Goal: Task Accomplishment & Management: Complete application form

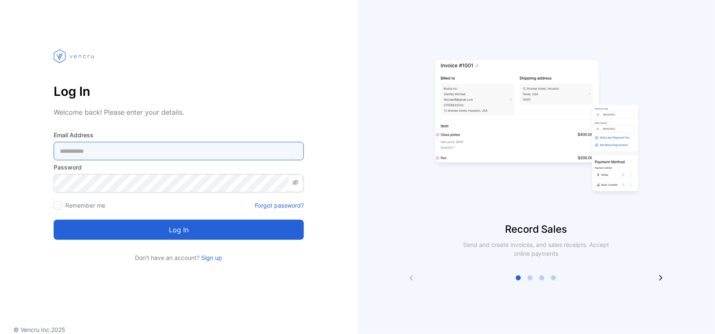
type Address-inputemail "**********"
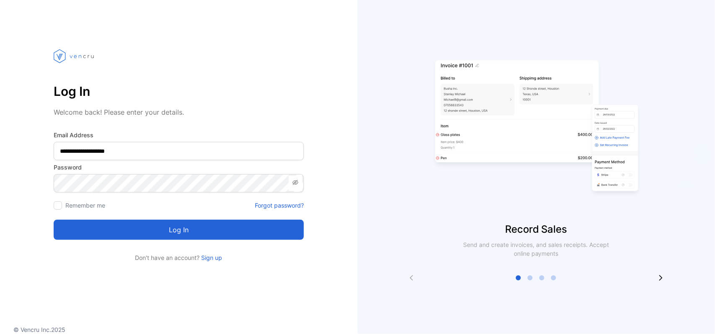
click at [155, 231] on button "Log in" at bounding box center [179, 230] width 250 height 20
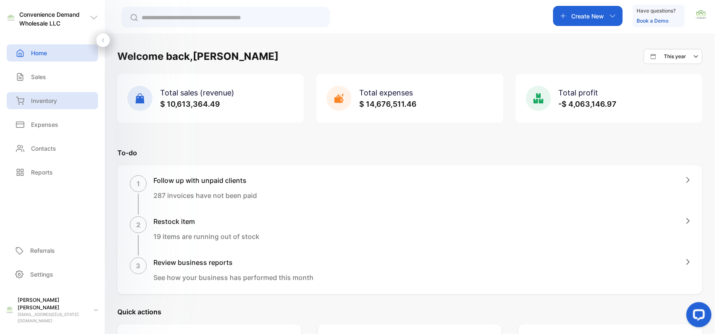
click at [49, 103] on p "Inventory" at bounding box center [44, 100] width 26 height 9
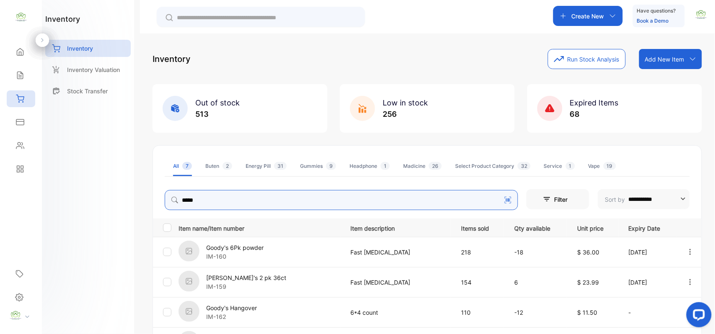
type input "*****"
click at [614, 18] on icon "button" at bounding box center [612, 16] width 7 height 7
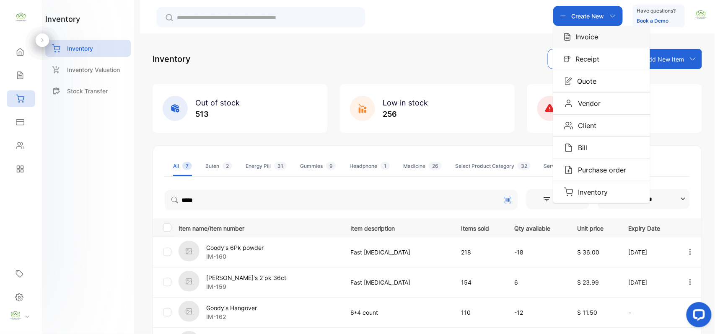
click at [605, 47] on div "Invoice" at bounding box center [601, 37] width 97 height 22
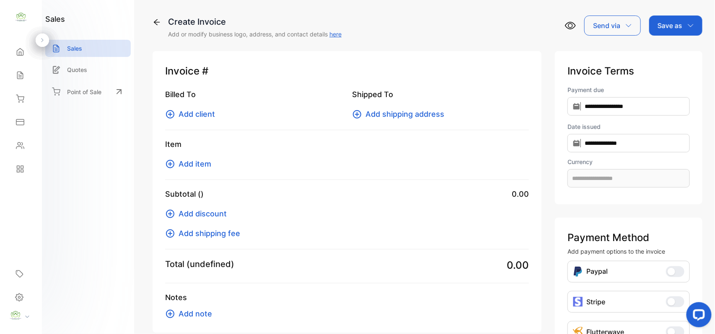
type input "**********"
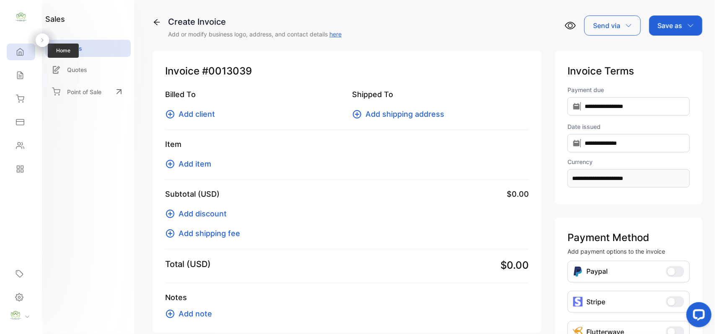
click at [18, 49] on icon at bounding box center [20, 52] width 8 height 8
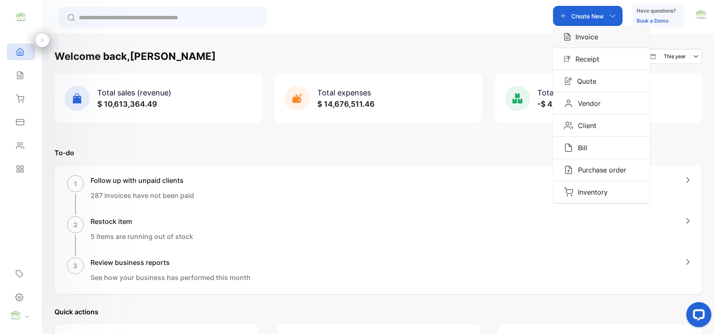
click at [593, 33] on p "Invoice" at bounding box center [584, 37] width 28 height 10
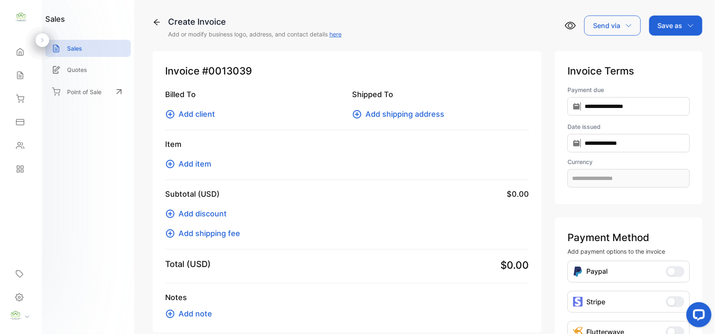
type input "**********"
click at [179, 113] on span "Add client" at bounding box center [196, 113] width 36 height 11
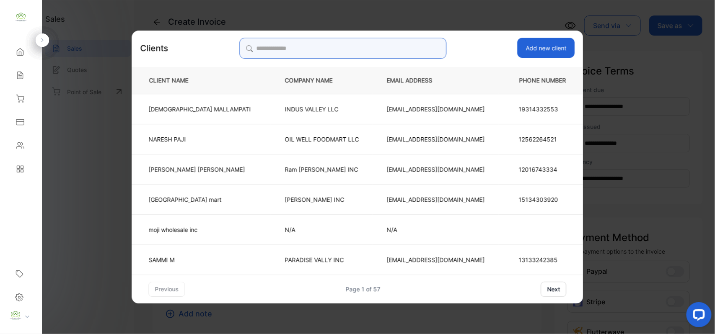
click at [422, 43] on input "search" at bounding box center [342, 48] width 207 height 21
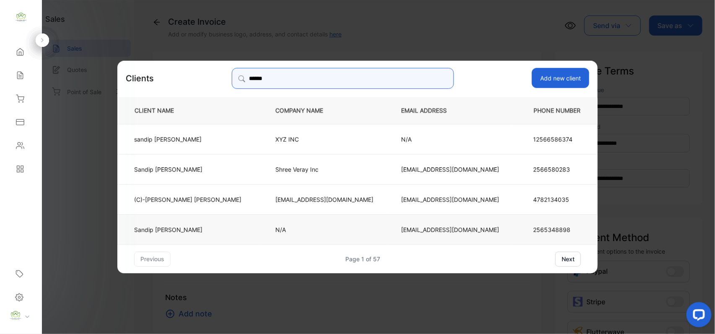
type input "******"
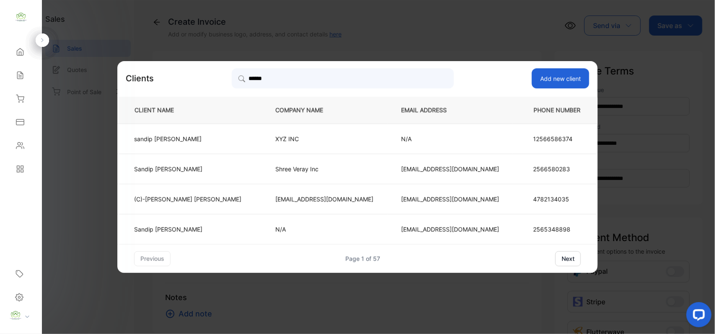
drag, startPoint x: 294, startPoint y: 238, endPoint x: 296, endPoint y: 230, distance: 8.1
click at [294, 238] on td "N/A" at bounding box center [324, 229] width 126 height 30
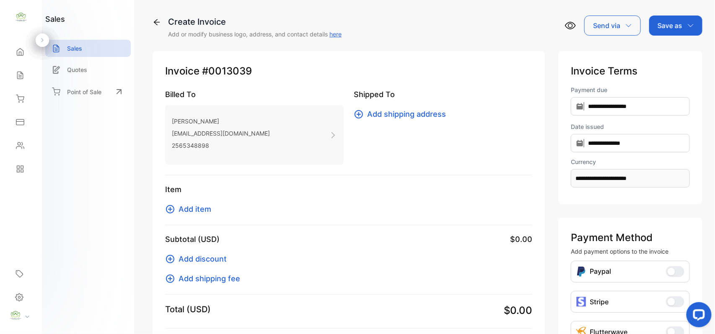
click at [174, 205] on icon at bounding box center [170, 209] width 10 height 10
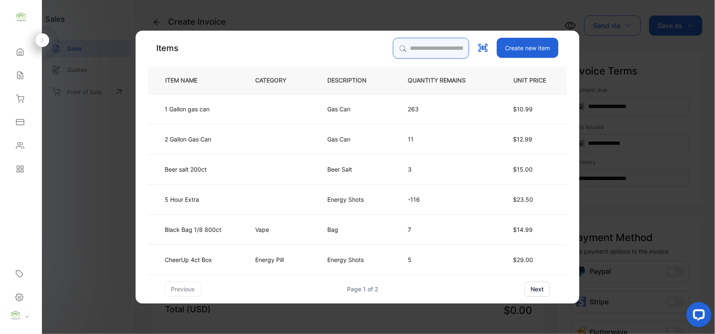
click at [449, 57] on input "search" at bounding box center [431, 48] width 76 height 21
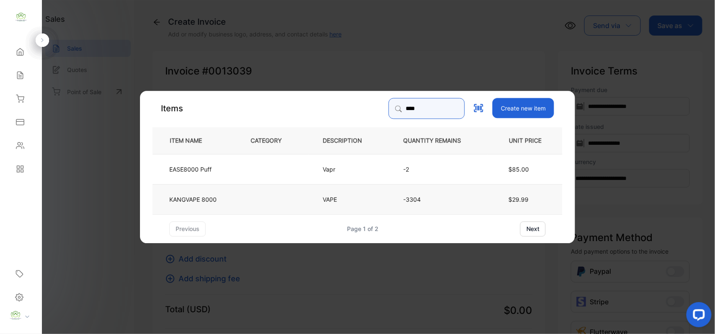
type input "****"
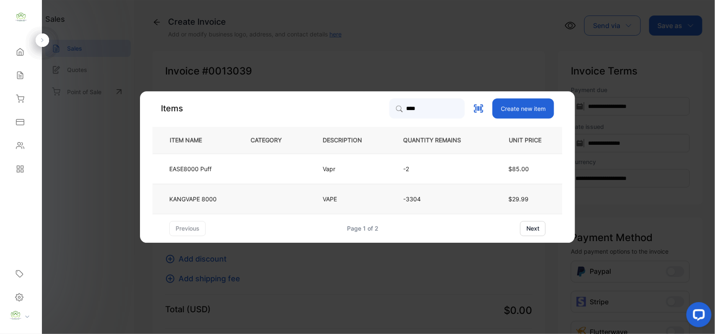
click at [267, 196] on td at bounding box center [273, 199] width 72 height 30
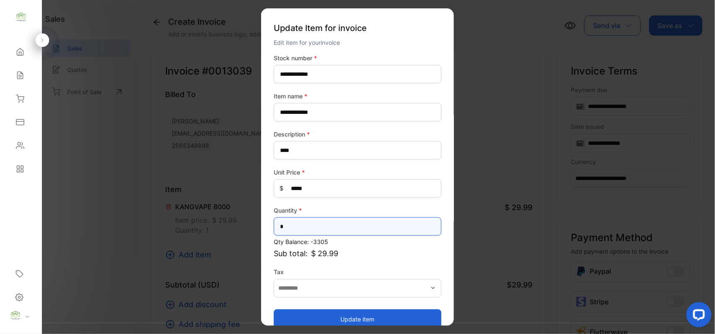
drag, startPoint x: 301, startPoint y: 227, endPoint x: 119, endPoint y: 233, distance: 181.5
type input "*"
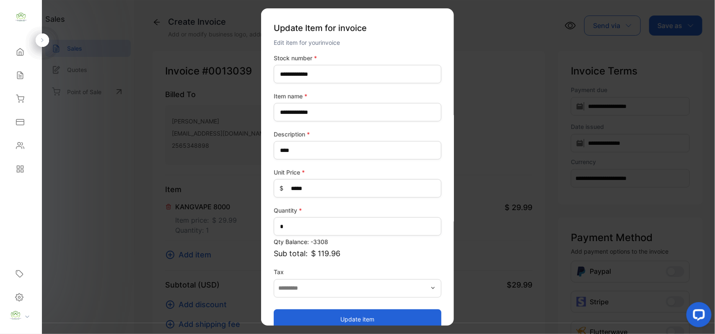
click at [371, 317] on button "Update item" at bounding box center [358, 319] width 168 height 20
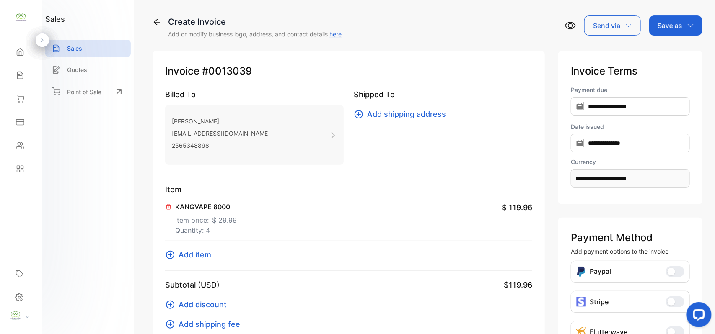
click at [192, 256] on span "Add item" at bounding box center [194, 254] width 33 height 11
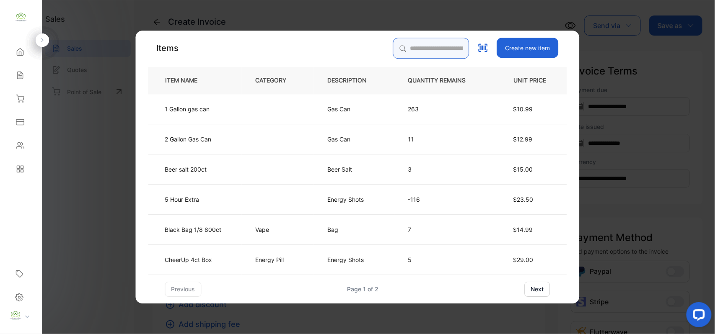
click at [454, 48] on input "search" at bounding box center [431, 48] width 76 height 21
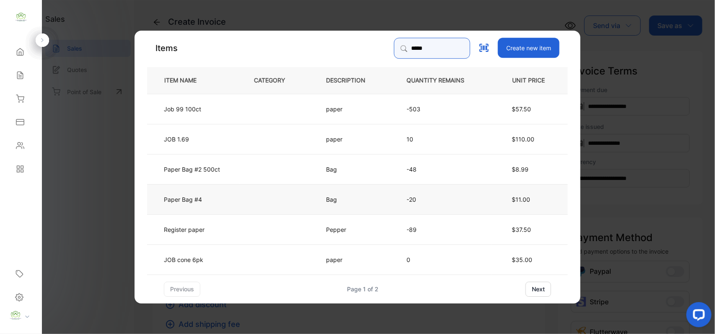
type input "*****"
click at [199, 203] on p "Paper Bag #4" at bounding box center [183, 199] width 38 height 9
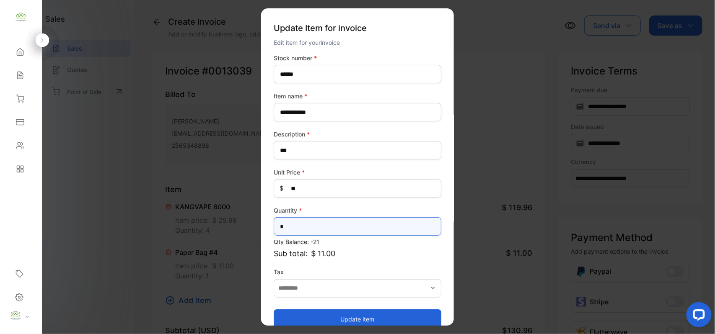
drag, startPoint x: 290, startPoint y: 230, endPoint x: 155, endPoint y: 215, distance: 135.7
type input "*"
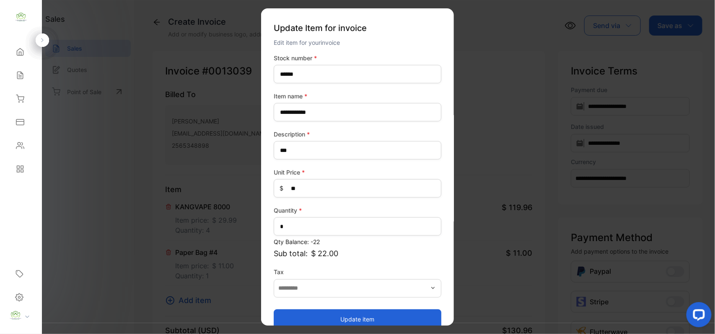
click at [328, 318] on button "Update item" at bounding box center [358, 319] width 168 height 20
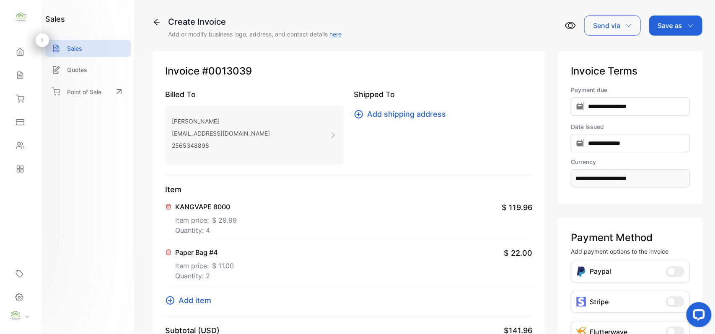
click at [195, 298] on span "Add item" at bounding box center [194, 300] width 33 height 11
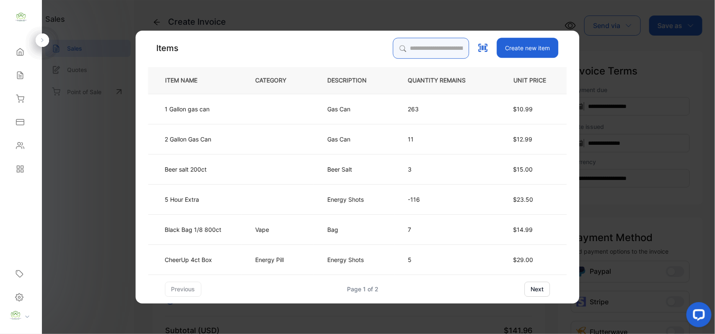
click at [439, 44] on input "search" at bounding box center [431, 48] width 76 height 21
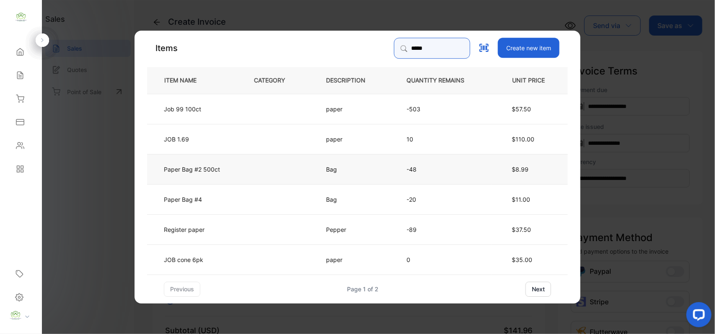
type input "*****"
click at [254, 172] on td at bounding box center [276, 169] width 72 height 30
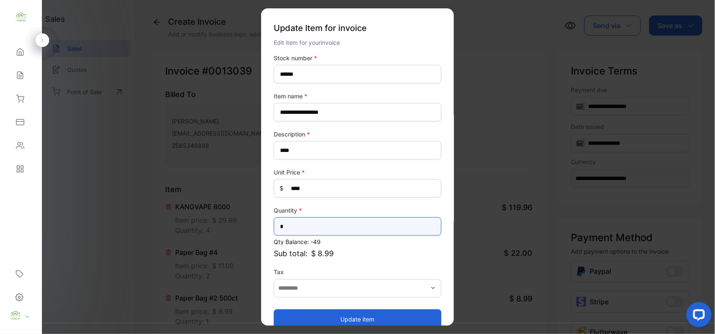
drag, startPoint x: 301, startPoint y: 236, endPoint x: 53, endPoint y: 177, distance: 255.0
type input "*"
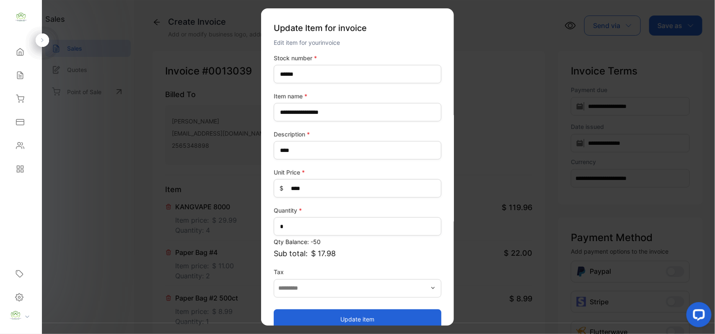
click at [343, 322] on button "Update item" at bounding box center [358, 319] width 168 height 20
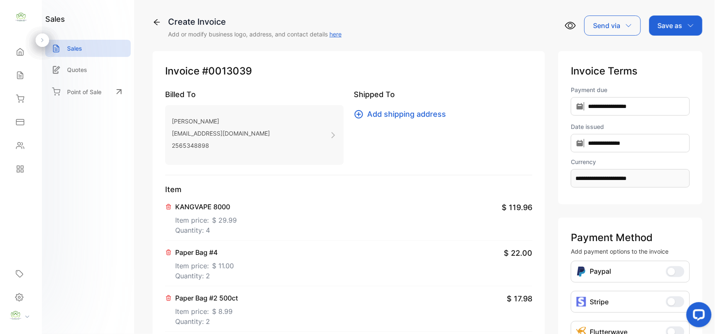
click at [674, 31] on div "Save as" at bounding box center [675, 25] width 53 height 20
click at [673, 51] on div "Invoice" at bounding box center [673, 53] width 48 height 17
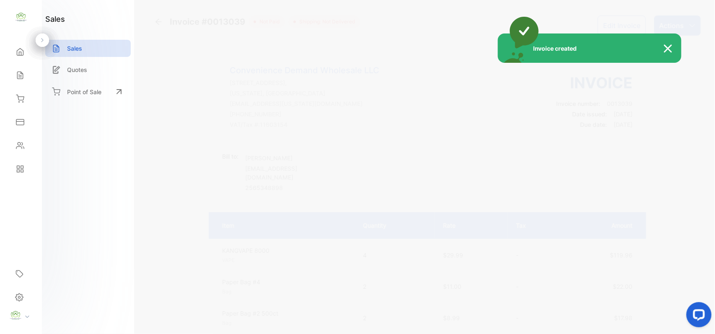
click at [677, 23] on div "Invoice created" at bounding box center [357, 167] width 715 height 334
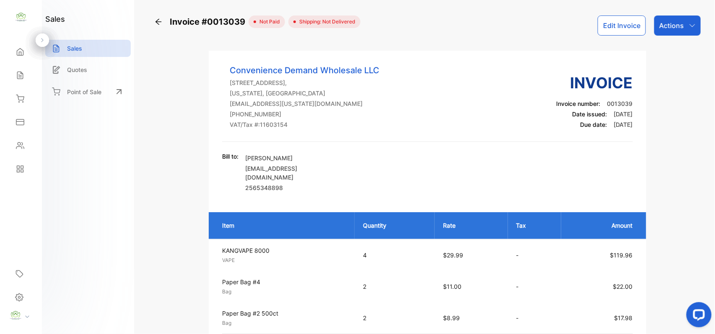
click at [677, 23] on p "Actions" at bounding box center [671, 26] width 25 height 10
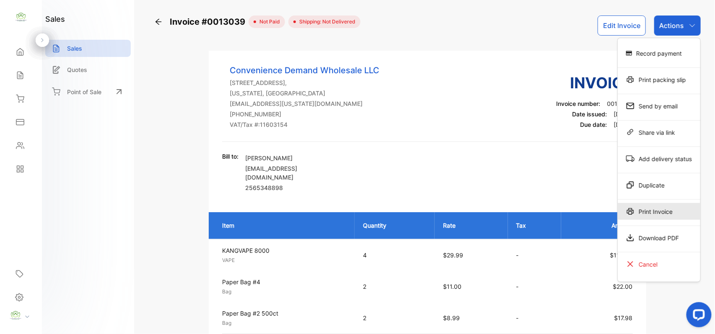
click at [660, 210] on div "Print Invoice" at bounding box center [658, 211] width 83 height 17
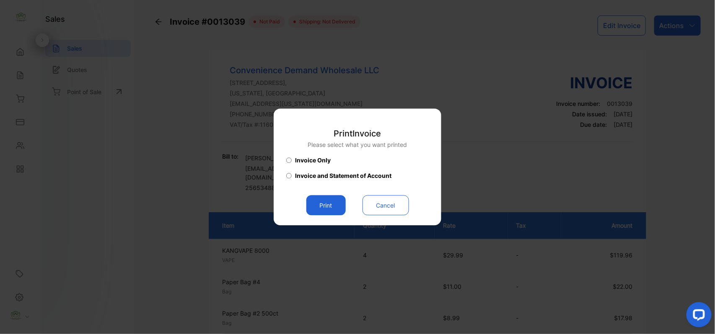
drag, startPoint x: 305, startPoint y: 201, endPoint x: 311, endPoint y: 201, distance: 5.4
click at [307, 201] on button "Print" at bounding box center [325, 206] width 39 height 20
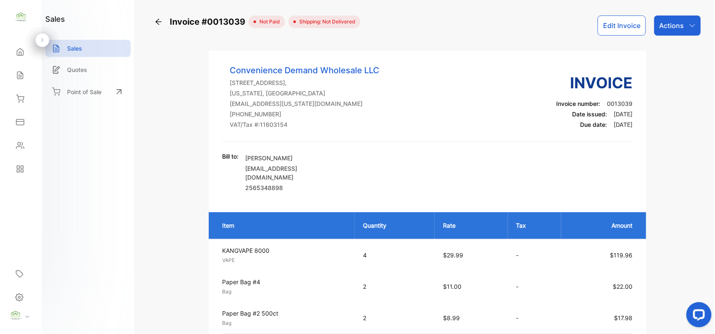
click at [689, 25] on icon "button" at bounding box center [692, 25] width 7 height 7
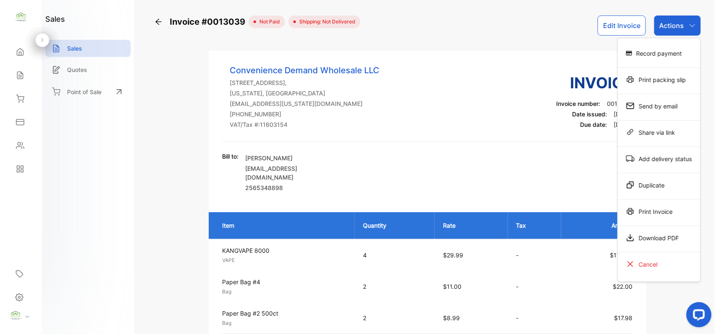
click at [663, 61] on div "Record payment" at bounding box center [658, 53] width 83 height 17
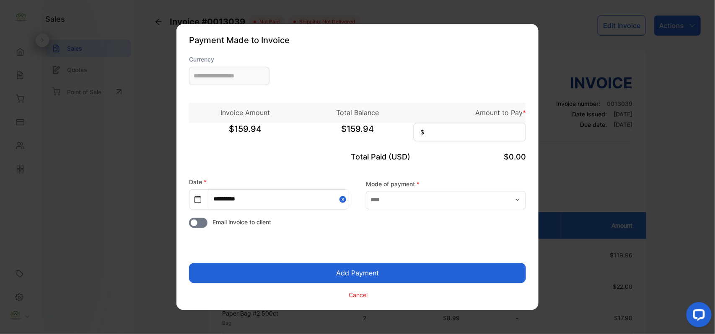
type input "**********"
click at [463, 131] on input at bounding box center [469, 132] width 112 height 18
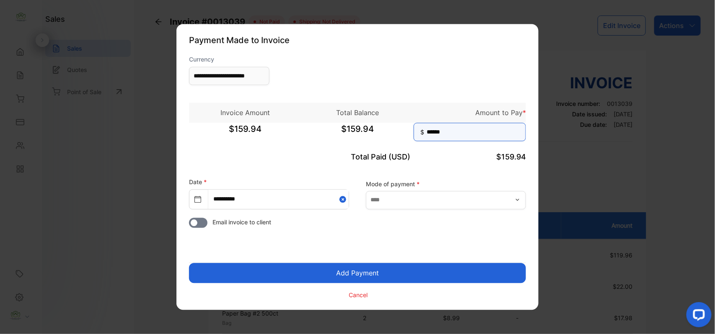
type input "******"
click at [445, 276] on button "Add Payment" at bounding box center [357, 273] width 337 height 20
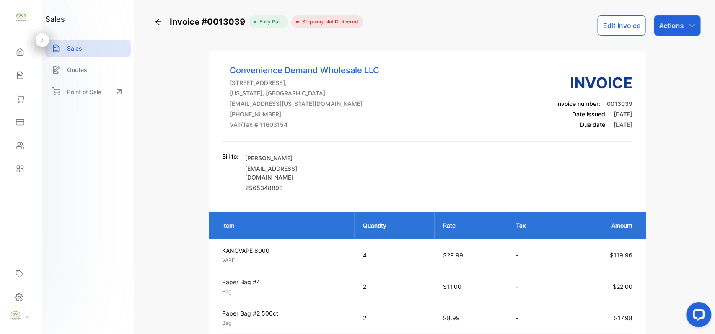
click at [674, 29] on p "Actions" at bounding box center [671, 26] width 25 height 10
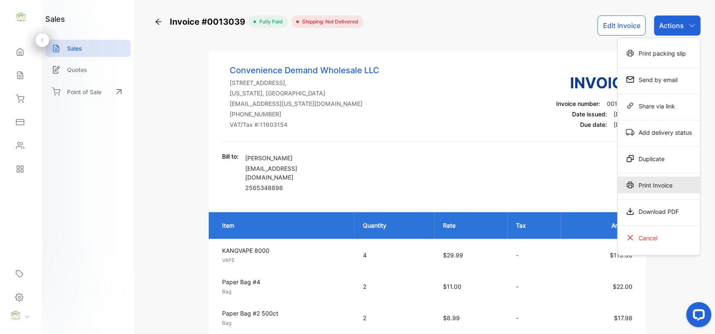
click at [642, 183] on div "Print Invoice" at bounding box center [658, 185] width 83 height 17
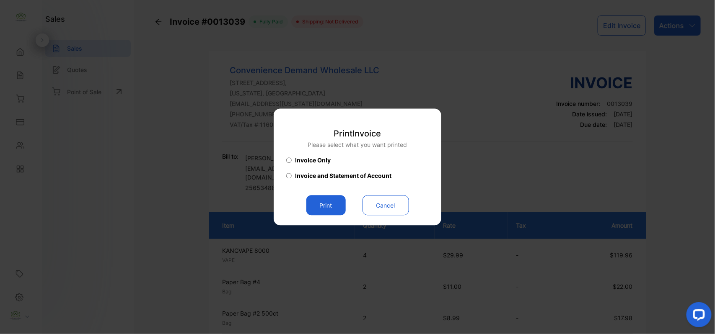
click at [330, 208] on button "Print" at bounding box center [325, 206] width 39 height 20
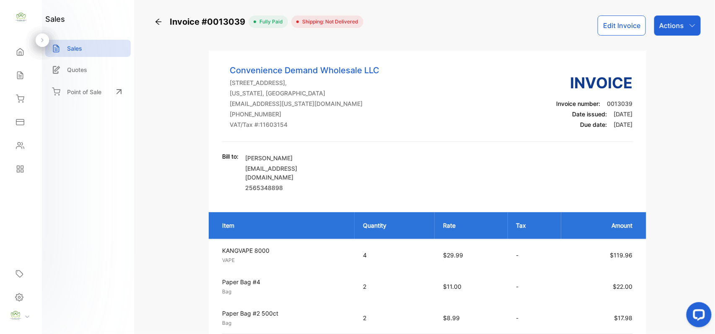
click at [21, 52] on icon at bounding box center [20, 52] width 6 height 7
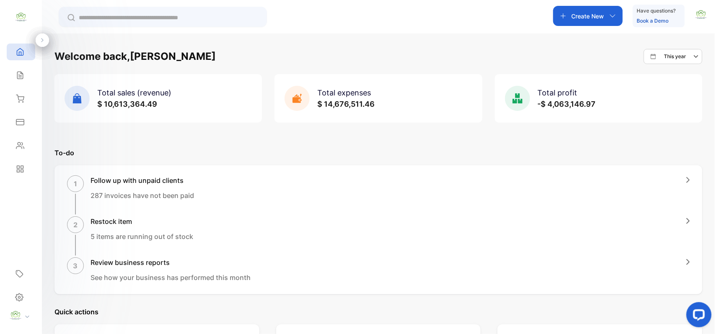
click at [609, 17] on icon "button" at bounding box center [612, 16] width 7 height 7
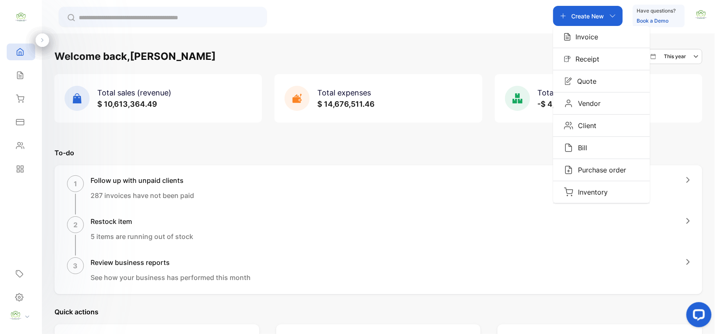
click at [602, 37] on div "Invoice" at bounding box center [601, 37] width 97 height 22
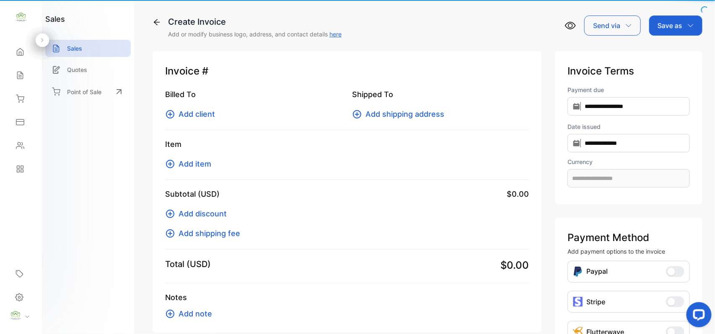
type input "**********"
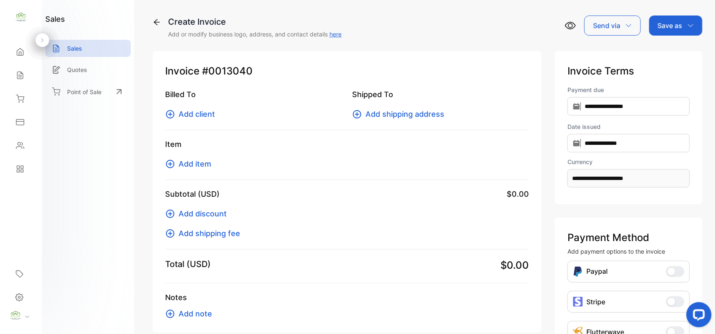
click at [217, 114] on button "Add client" at bounding box center [192, 113] width 55 height 11
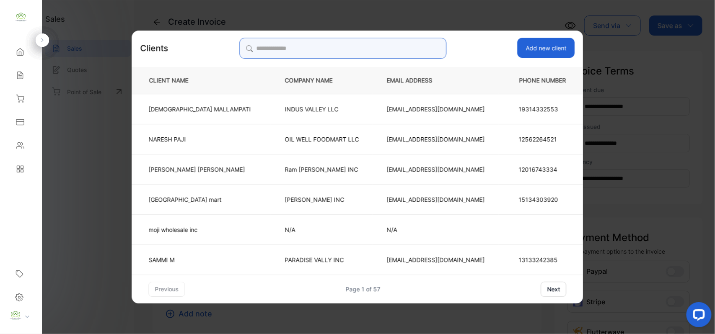
click at [396, 47] on input "search" at bounding box center [342, 48] width 207 height 21
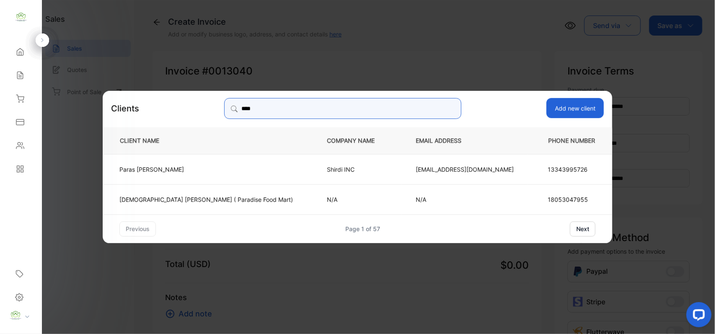
type input "****"
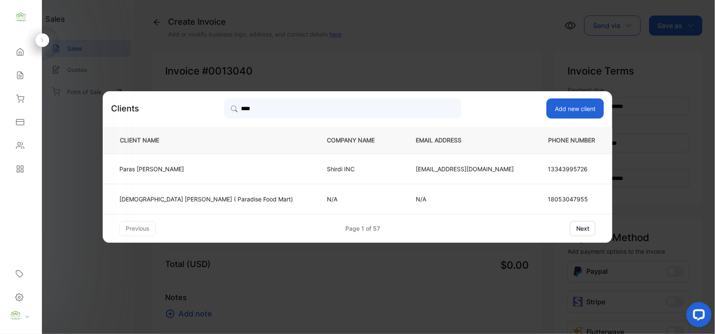
click at [330, 173] on td "Shirdi INC" at bounding box center [357, 169] width 89 height 30
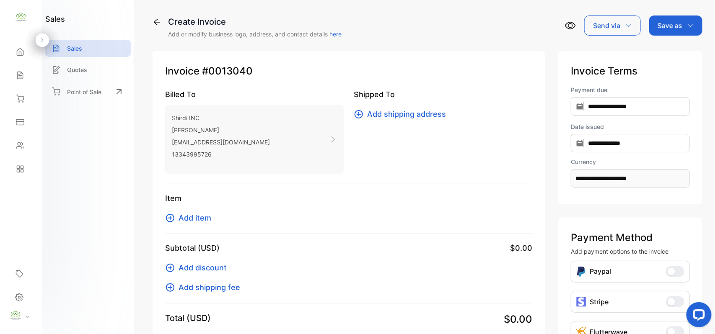
click at [192, 217] on span "Add item" at bounding box center [194, 217] width 33 height 11
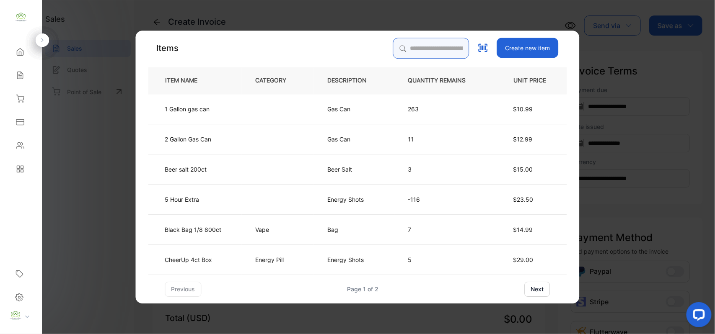
click at [450, 44] on input "search" at bounding box center [431, 48] width 76 height 21
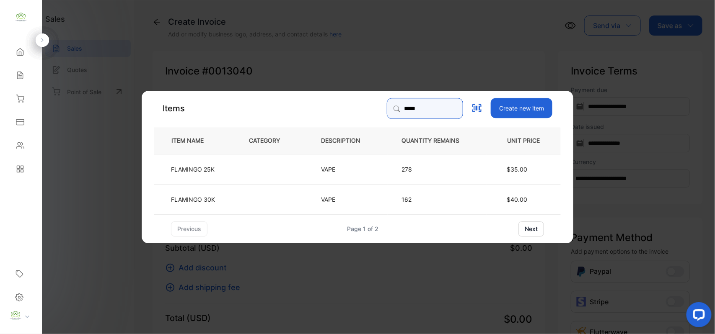
type input "*****"
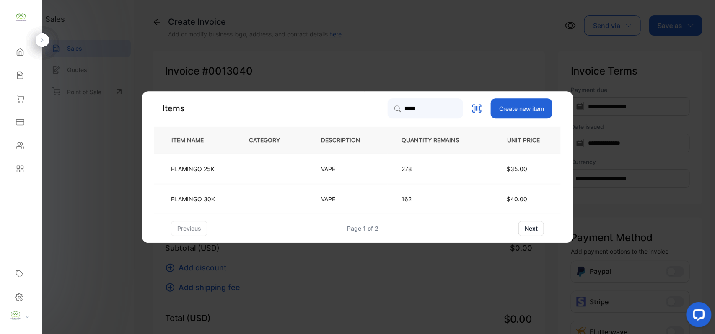
click at [269, 173] on td at bounding box center [271, 169] width 72 height 30
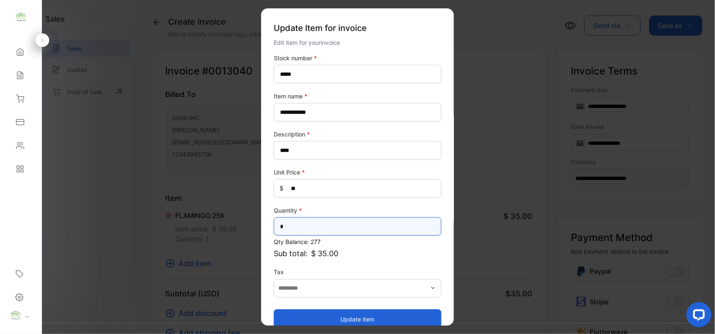
click at [317, 230] on input "*" at bounding box center [358, 226] width 168 height 18
type input "**"
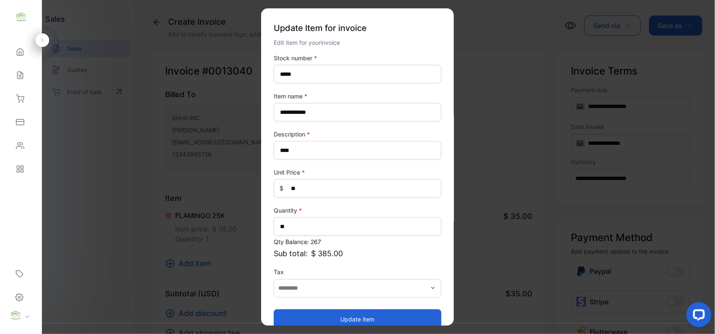
click at [303, 322] on button "Update item" at bounding box center [358, 319] width 168 height 20
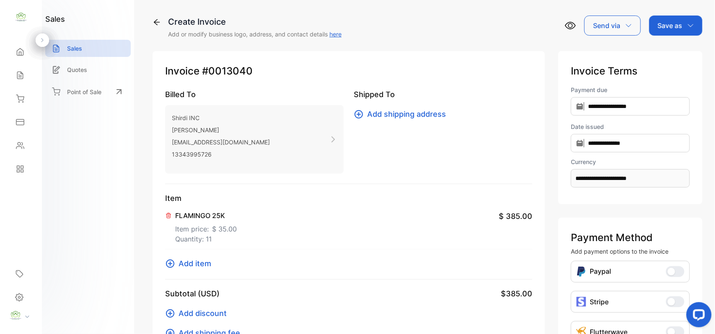
click at [210, 267] on span "Add item" at bounding box center [194, 263] width 33 height 11
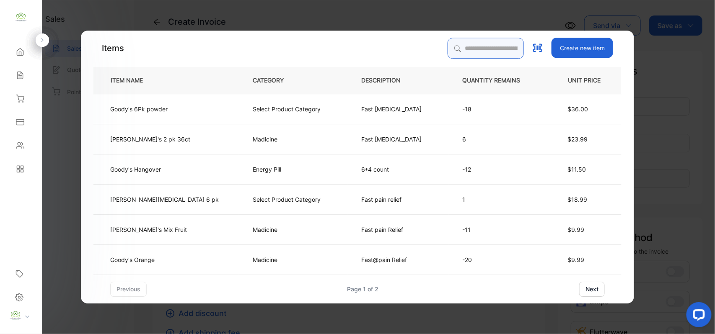
click at [485, 50] on input "search" at bounding box center [485, 48] width 76 height 21
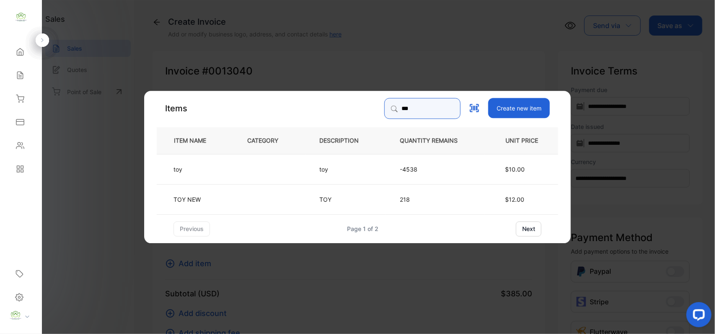
type input "***"
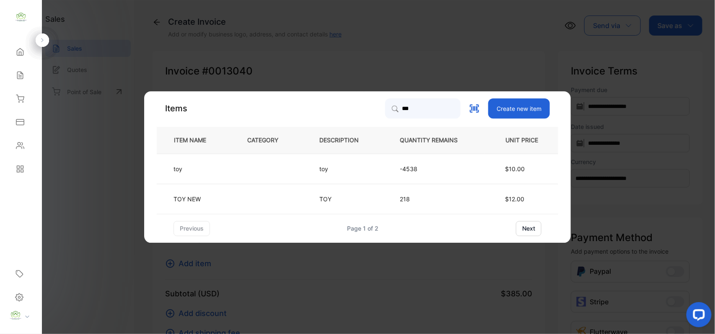
click at [238, 168] on td at bounding box center [269, 169] width 72 height 30
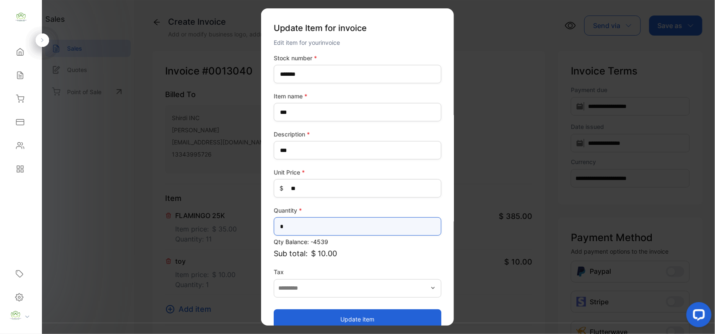
drag, startPoint x: 314, startPoint y: 228, endPoint x: 114, endPoint y: 236, distance: 199.9
type input "*"
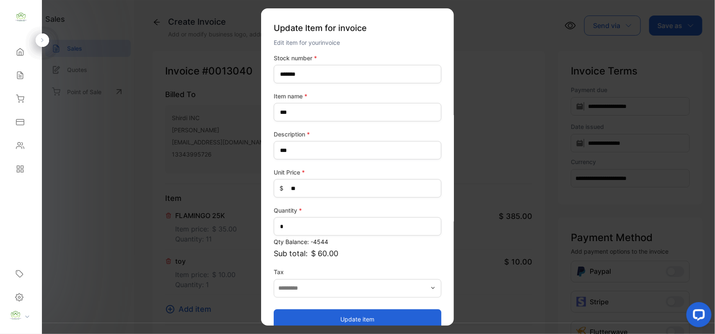
drag, startPoint x: 298, startPoint y: 321, endPoint x: 299, endPoint y: 312, distance: 9.2
click at [298, 320] on button "Update item" at bounding box center [358, 319] width 168 height 20
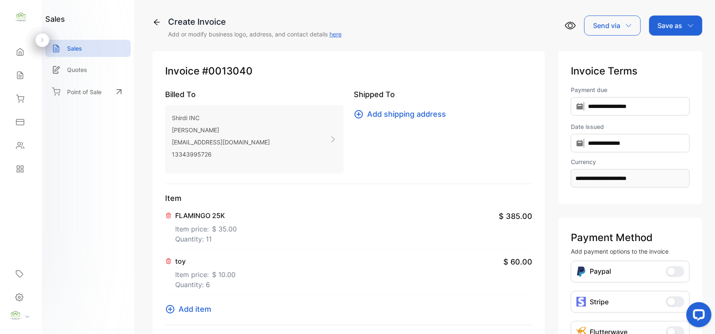
click at [178, 311] on span "Add item" at bounding box center [194, 309] width 33 height 11
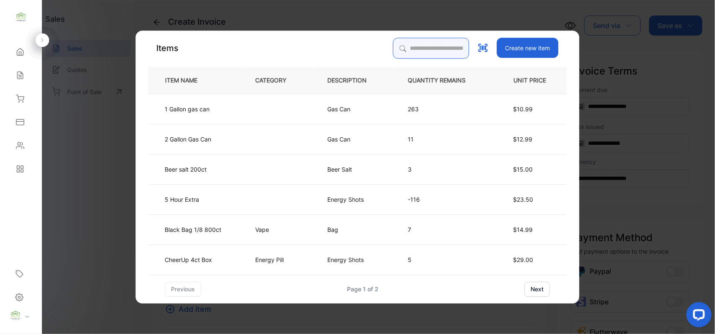
click at [451, 45] on input "search" at bounding box center [431, 48] width 76 height 21
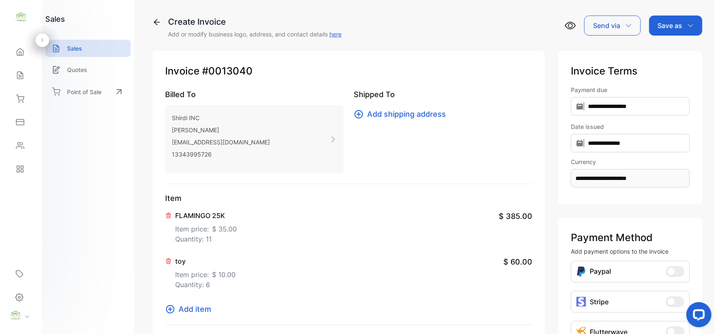
click at [673, 24] on p "Save as" at bounding box center [669, 26] width 25 height 10
click at [664, 54] on div "Invoice" at bounding box center [673, 53] width 48 height 17
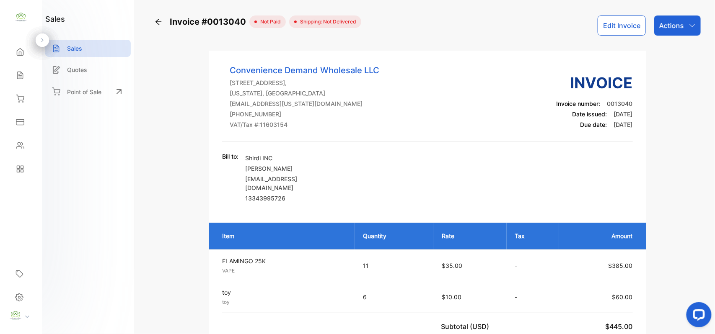
click at [671, 24] on p "Actions" at bounding box center [671, 26] width 25 height 10
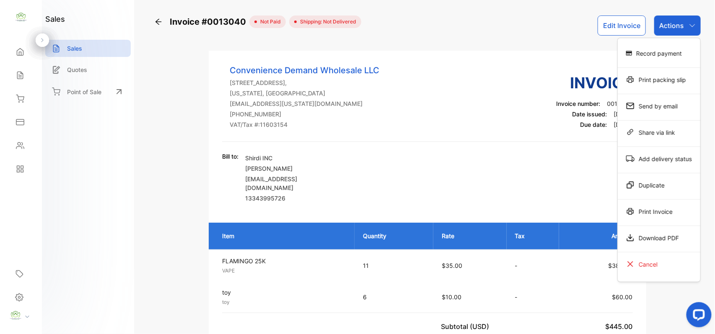
click at [648, 208] on div "Print Invoice" at bounding box center [658, 211] width 83 height 17
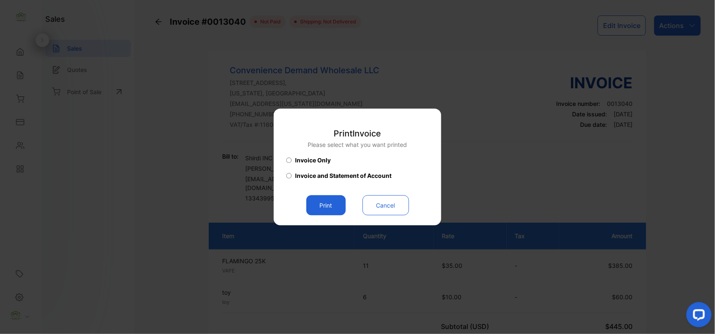
click at [328, 210] on button "Print" at bounding box center [325, 206] width 39 height 20
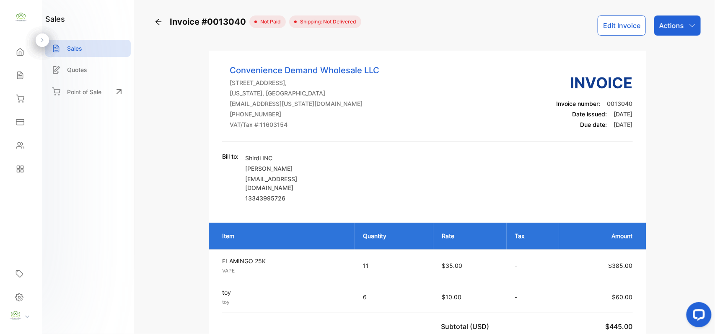
click at [682, 25] on div "Actions" at bounding box center [677, 25] width 46 height 20
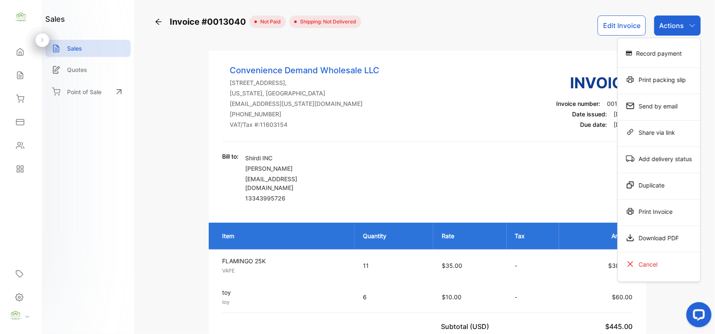
click at [667, 218] on div "Print Invoice" at bounding box center [658, 211] width 83 height 17
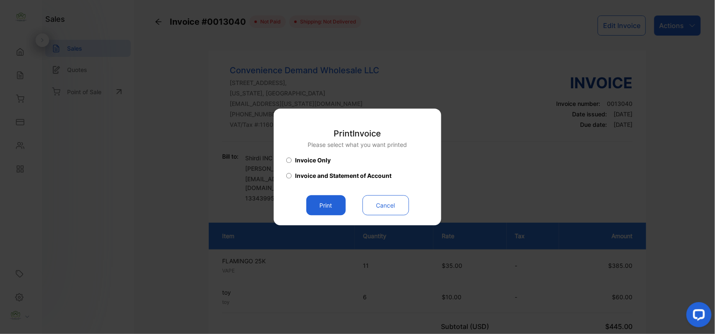
click at [330, 211] on button "Print" at bounding box center [325, 206] width 39 height 20
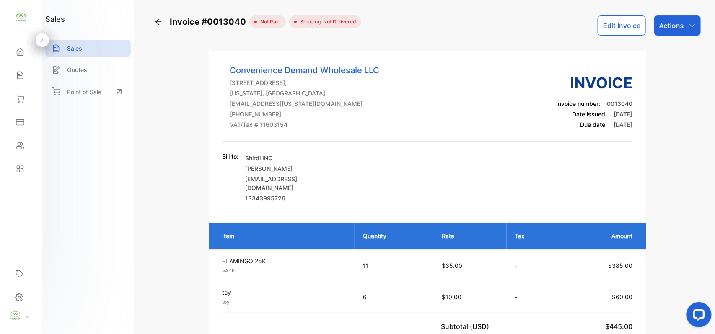
click at [664, 23] on p "Actions" at bounding box center [671, 26] width 25 height 10
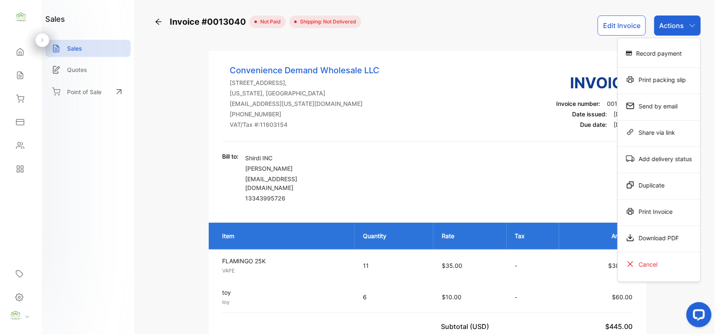
click at [657, 56] on div "Record payment" at bounding box center [658, 53] width 83 height 17
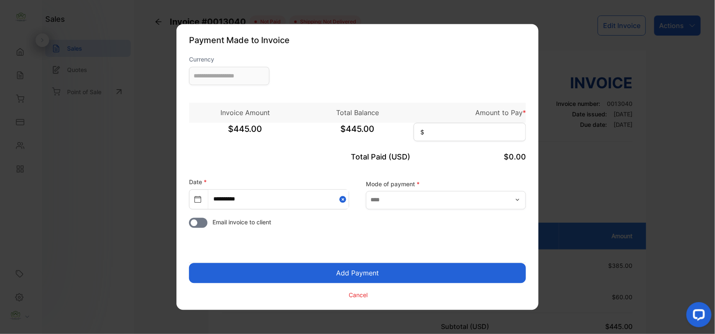
type input "**********"
click at [465, 136] on input at bounding box center [469, 132] width 112 height 18
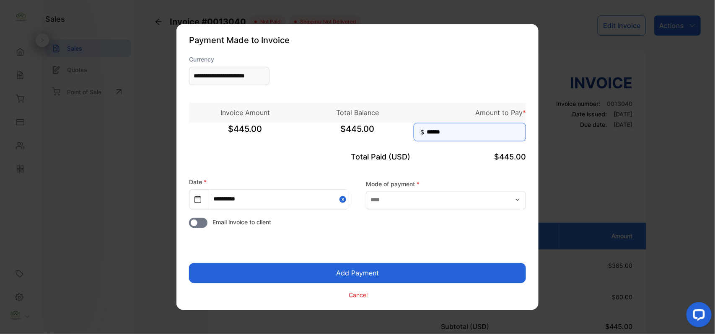
type input "******"
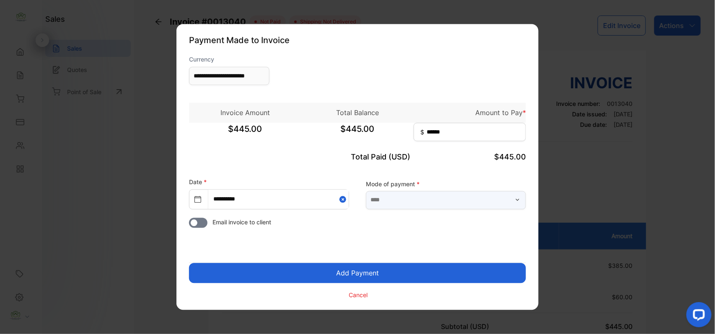
click at [429, 204] on input "text" at bounding box center [446, 200] width 160 height 18
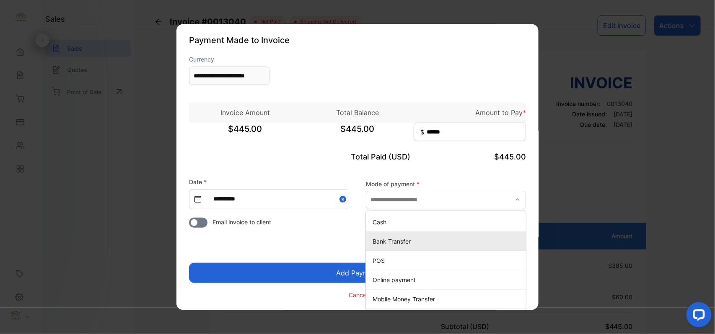
click at [390, 237] on p "Bank Transfer" at bounding box center [447, 241] width 150 height 9
type input "**********"
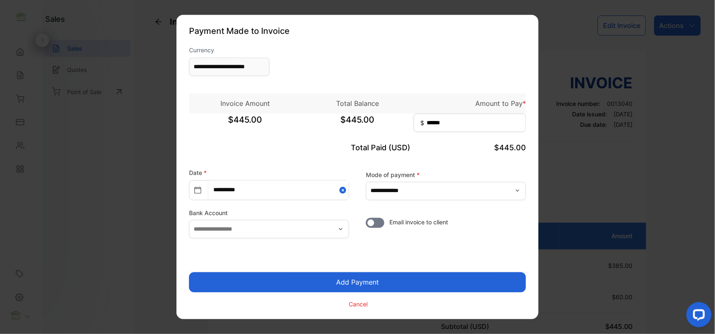
click at [362, 282] on button "Add Payment" at bounding box center [357, 283] width 337 height 20
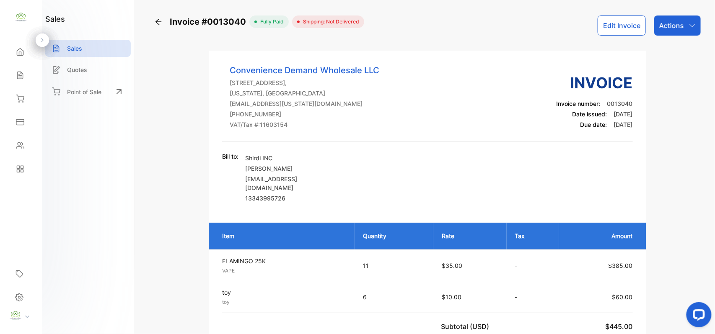
drag, startPoint x: 18, startPoint y: 47, endPoint x: 53, endPoint y: 34, distance: 36.7
click at [22, 47] on div "Home" at bounding box center [21, 52] width 28 height 17
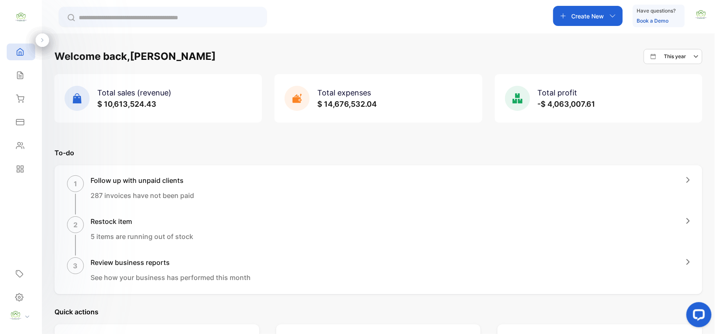
click at [589, 21] on div "Create New" at bounding box center [588, 16] width 70 height 20
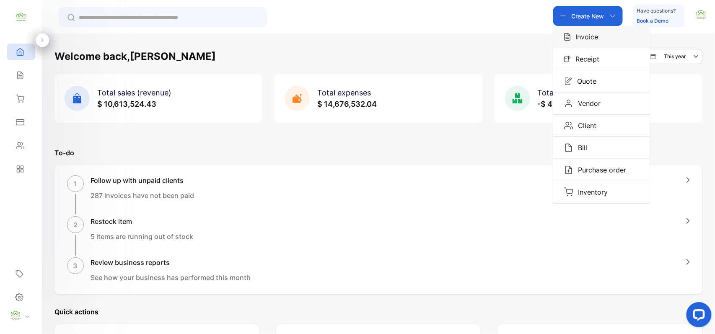
click at [582, 39] on p "Invoice" at bounding box center [584, 37] width 28 height 10
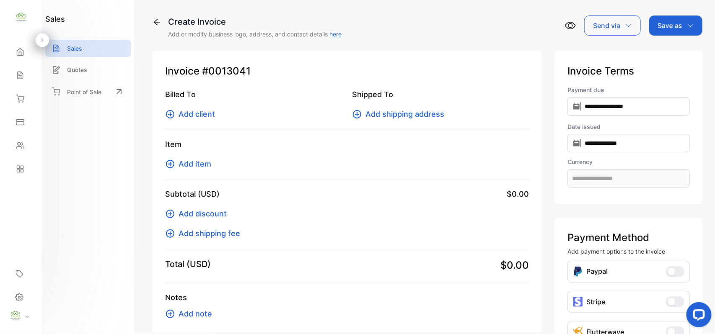
type input "**********"
drag, startPoint x: 180, startPoint y: 113, endPoint x: 186, endPoint y: 113, distance: 6.3
click at [186, 113] on span "Add client" at bounding box center [196, 113] width 36 height 11
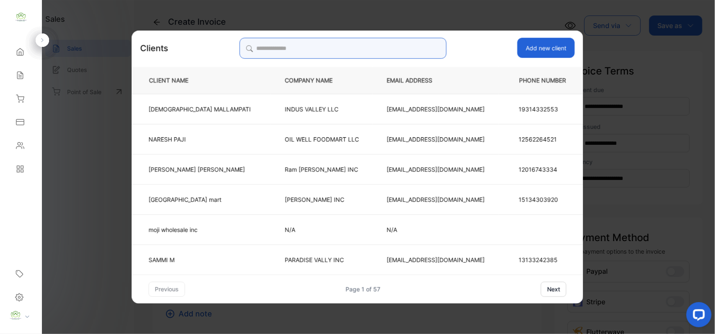
click at [401, 44] on input "search" at bounding box center [342, 48] width 207 height 21
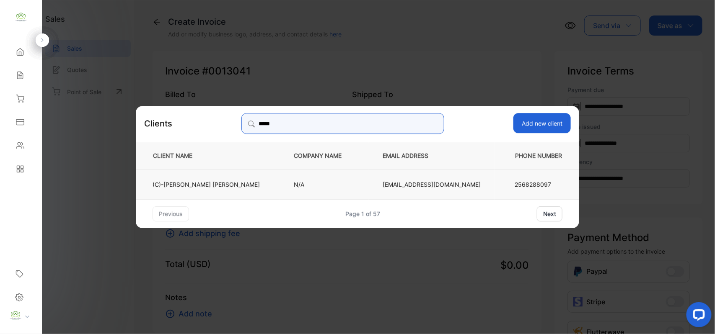
type input "*****"
click at [382, 188] on p "Storediscountwholesale@gmail.com" at bounding box center [431, 184] width 98 height 9
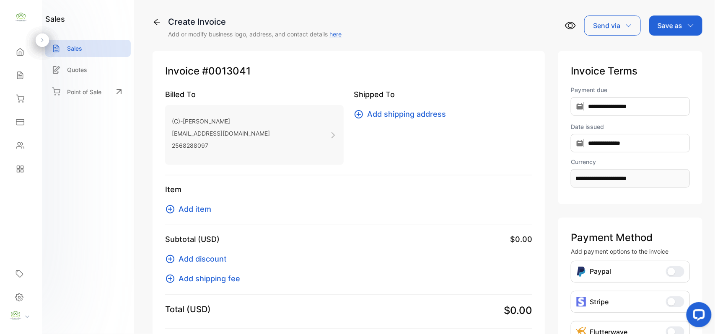
click at [194, 213] on span "Add item" at bounding box center [194, 209] width 33 height 11
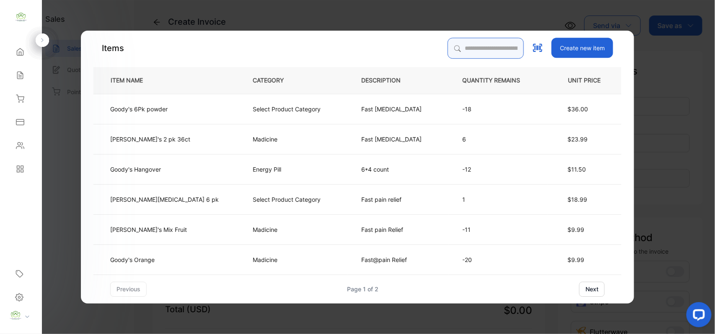
click at [453, 49] on input "search" at bounding box center [485, 48] width 76 height 21
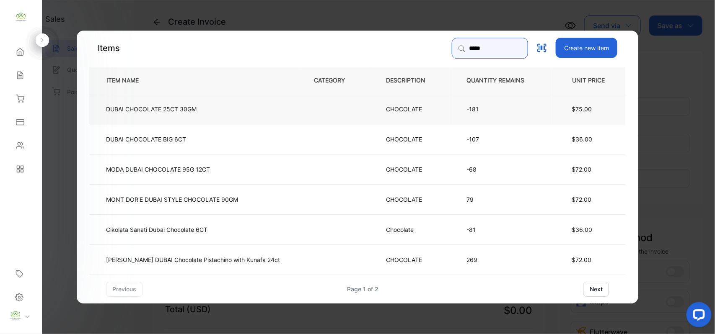
type input "*****"
click at [164, 109] on p "DUBAI CHOCOLATE 25CT 30GM" at bounding box center [151, 108] width 90 height 9
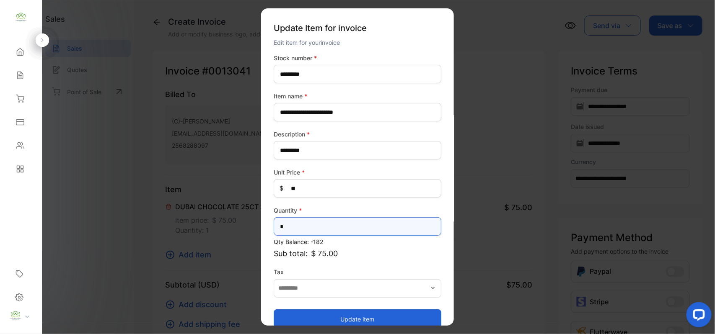
drag, startPoint x: 317, startPoint y: 228, endPoint x: 0, endPoint y: 211, distance: 318.0
click at [0, 214] on div "**********" at bounding box center [357, 175] width 715 height 351
type input "*"
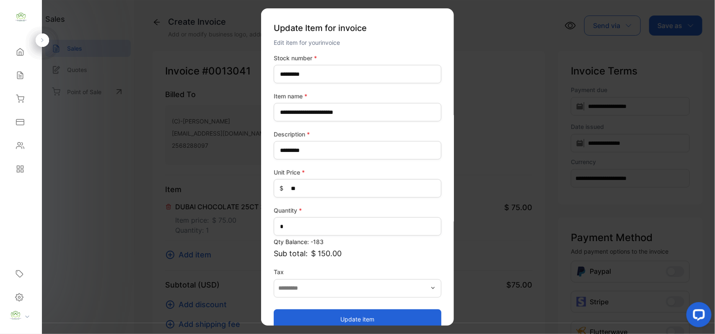
drag, startPoint x: 357, startPoint y: 318, endPoint x: 359, endPoint y: 307, distance: 11.9
click at [357, 318] on button "Update item" at bounding box center [358, 319] width 168 height 20
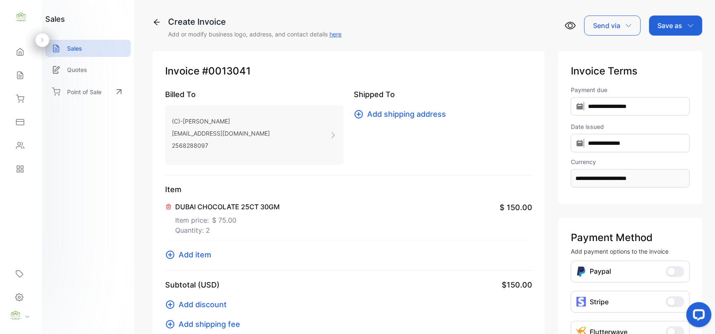
click at [198, 255] on span "Add item" at bounding box center [194, 254] width 33 height 11
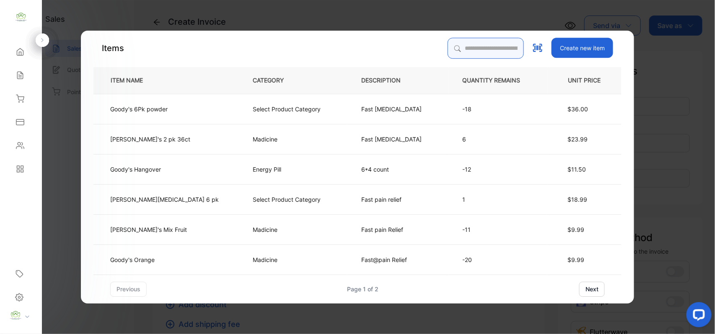
click at [451, 47] on input "search" at bounding box center [485, 48] width 76 height 21
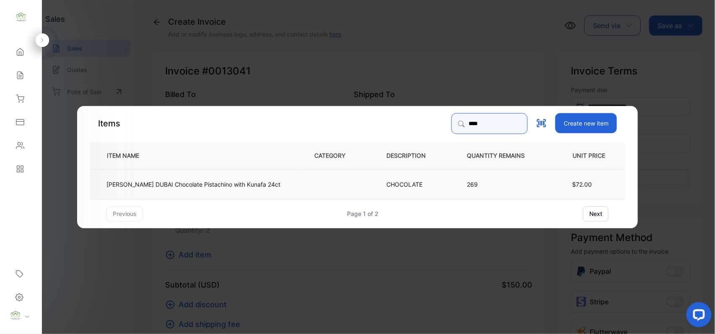
type input "****"
click at [121, 186] on p "ODDIE DUBAI Chocolate Pistachino with Kunafa 24ct" at bounding box center [193, 184] width 174 height 9
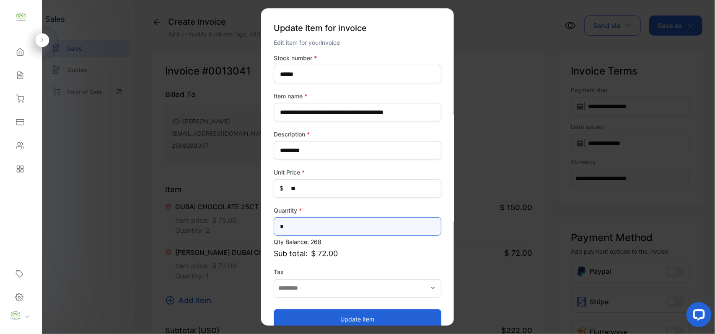
type input "*"
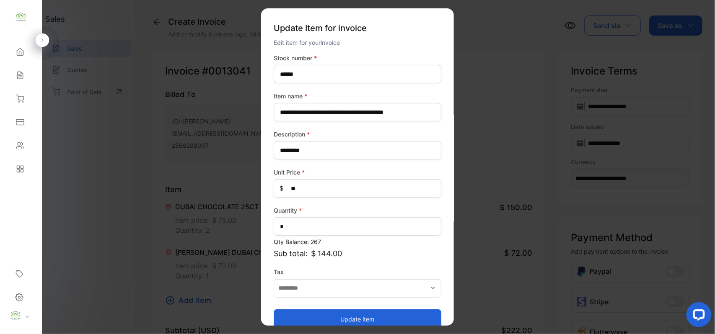
click at [294, 317] on button "Update item" at bounding box center [358, 319] width 168 height 20
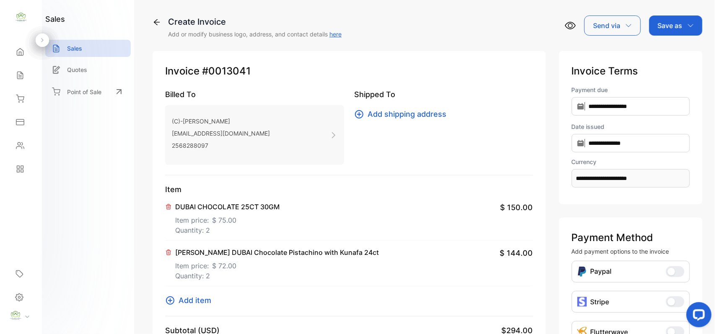
click at [199, 300] on span "Add item" at bounding box center [194, 300] width 33 height 11
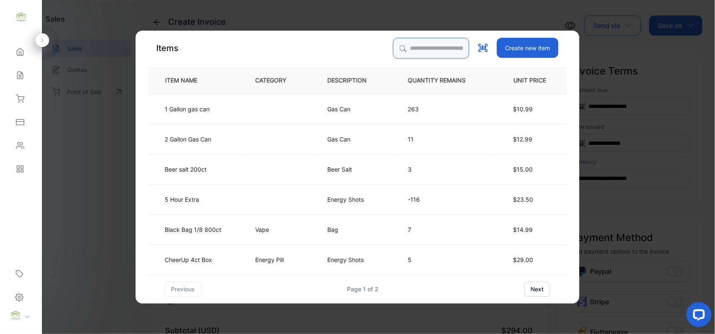
click at [464, 48] on input "search" at bounding box center [431, 48] width 76 height 21
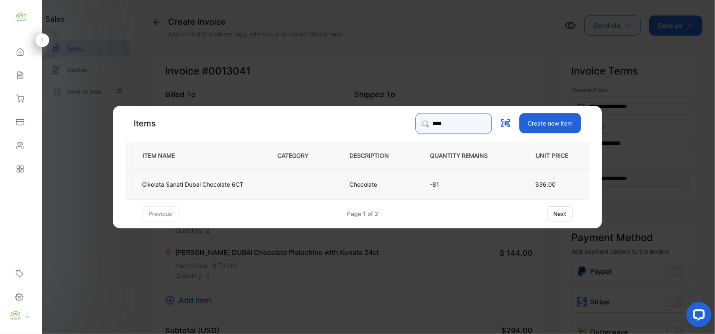
type input "****"
click at [224, 186] on p "Cikolata Sanati Dubai Chocolate 6CT" at bounding box center [192, 184] width 101 height 9
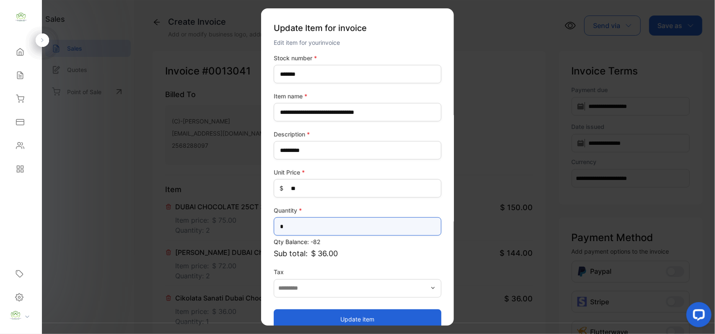
drag, startPoint x: 305, startPoint y: 229, endPoint x: 91, endPoint y: 228, distance: 214.0
type input "*"
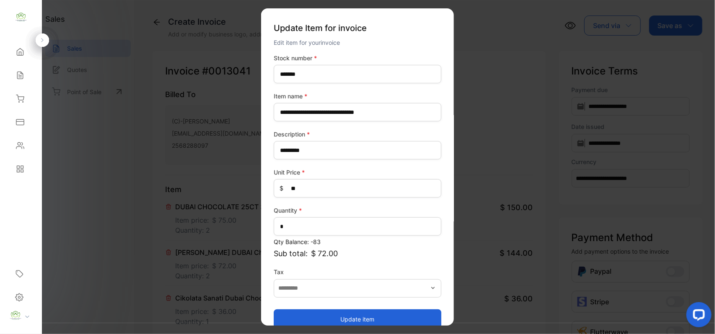
drag, startPoint x: 294, startPoint y: 316, endPoint x: 259, endPoint y: 300, distance: 38.1
click at [294, 316] on button "Update item" at bounding box center [358, 319] width 168 height 20
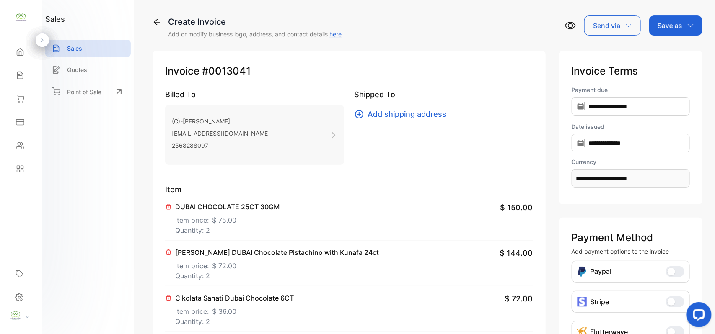
scroll to position [130, 0]
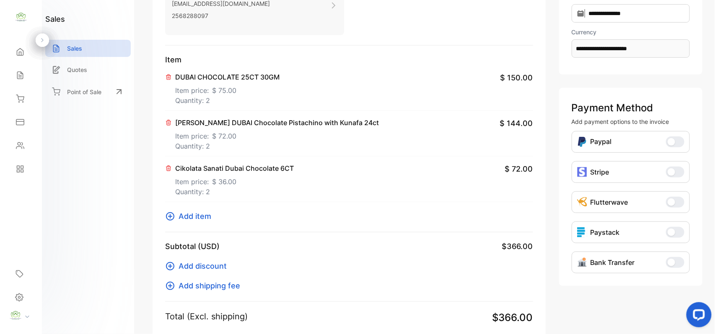
click at [192, 220] on span "Add item" at bounding box center [194, 216] width 33 height 11
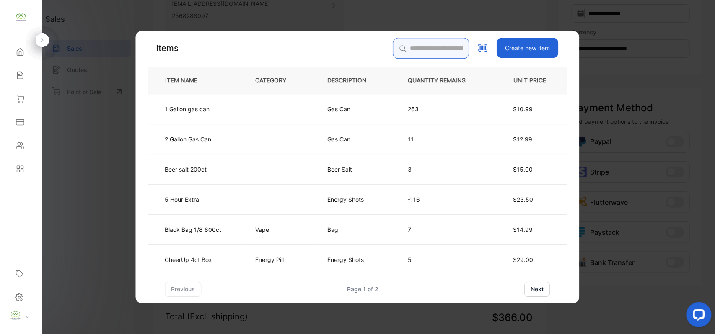
click at [438, 50] on input "search" at bounding box center [431, 48] width 76 height 21
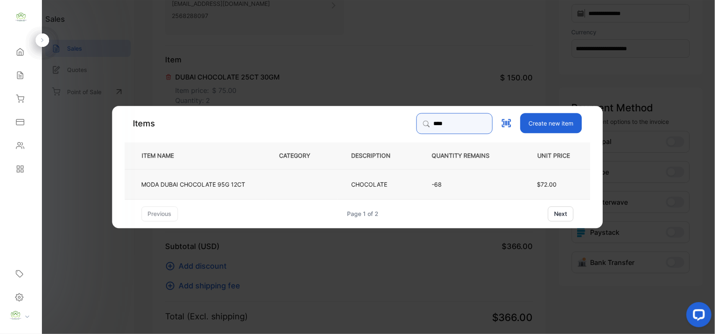
type input "****"
click at [212, 183] on p "MODA DUBAI CHOCOLATE 95G 12CT" at bounding box center [194, 184] width 104 height 9
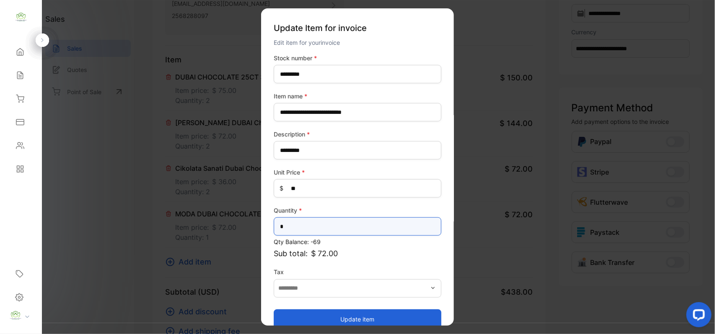
drag, startPoint x: 318, startPoint y: 230, endPoint x: 71, endPoint y: 233, distance: 247.1
type input "*"
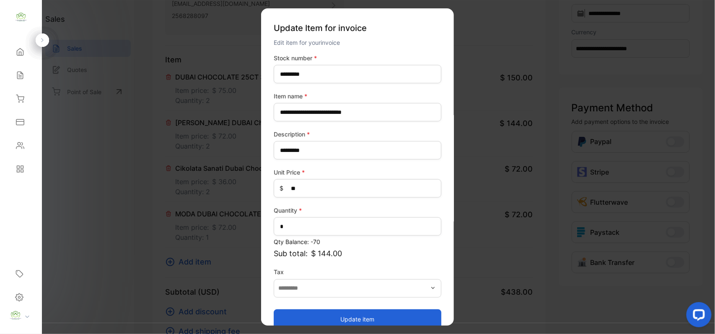
click at [393, 313] on button "Update item" at bounding box center [358, 319] width 168 height 20
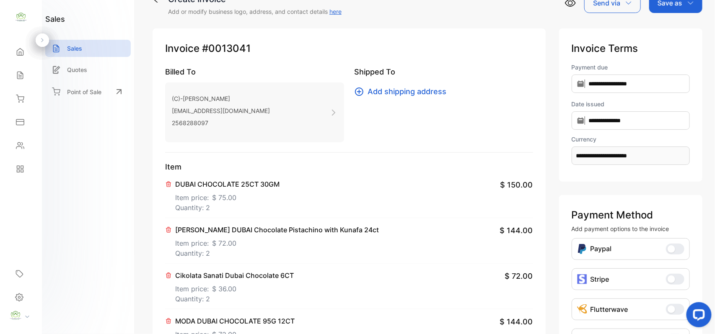
scroll to position [0, 0]
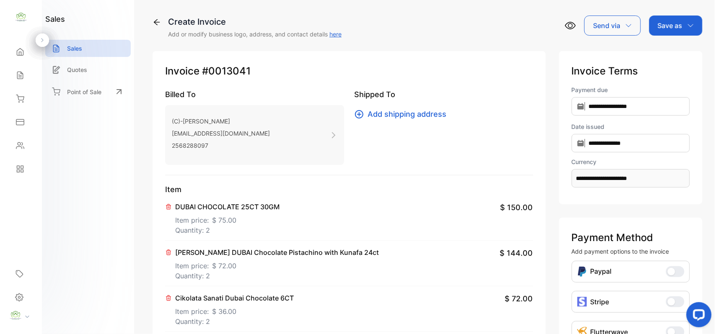
click at [669, 21] on p "Save as" at bounding box center [669, 26] width 25 height 10
click at [662, 52] on div "Invoice" at bounding box center [673, 53] width 48 height 17
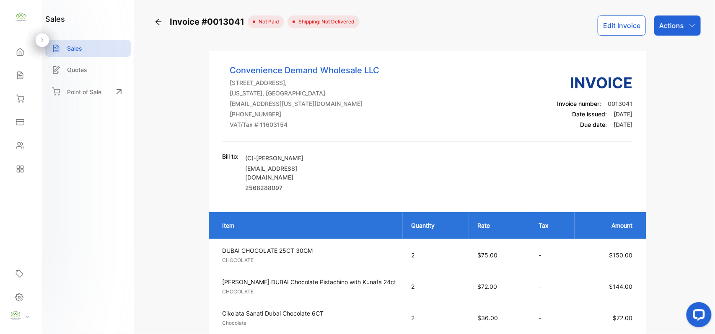
click at [672, 28] on p "Actions" at bounding box center [671, 26] width 25 height 10
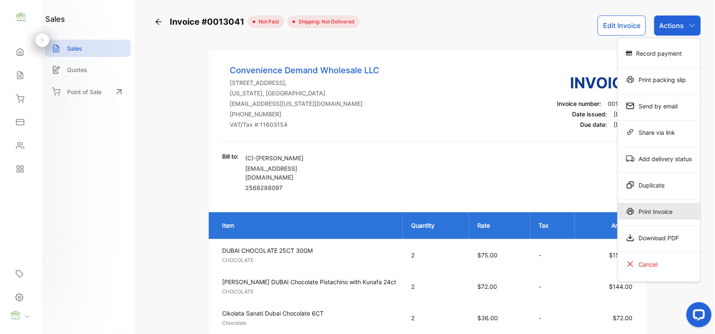
click at [659, 210] on div "Print Invoice" at bounding box center [658, 211] width 83 height 17
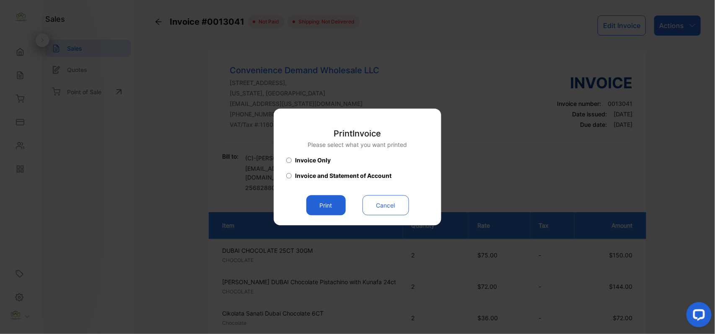
click at [334, 208] on button "Print" at bounding box center [325, 206] width 39 height 20
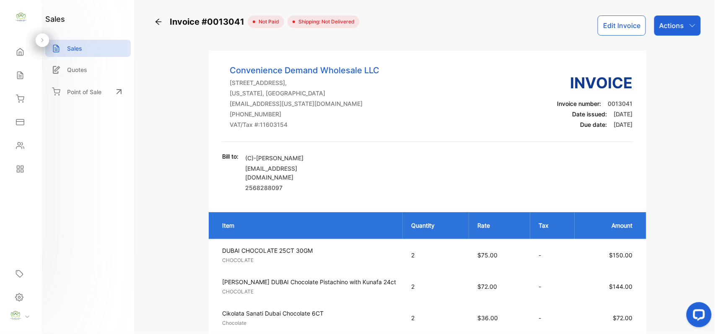
click at [669, 29] on p "Actions" at bounding box center [671, 26] width 25 height 10
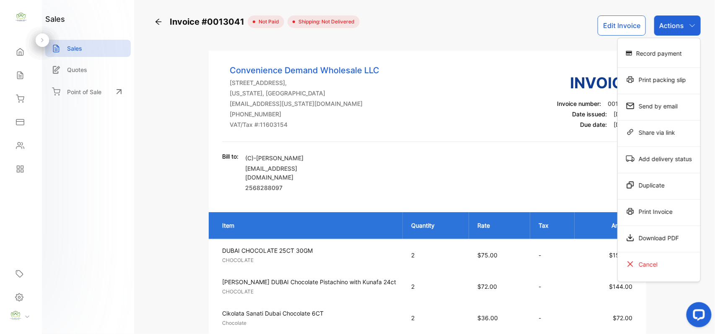
click at [659, 207] on div "Print Invoice" at bounding box center [658, 211] width 83 height 17
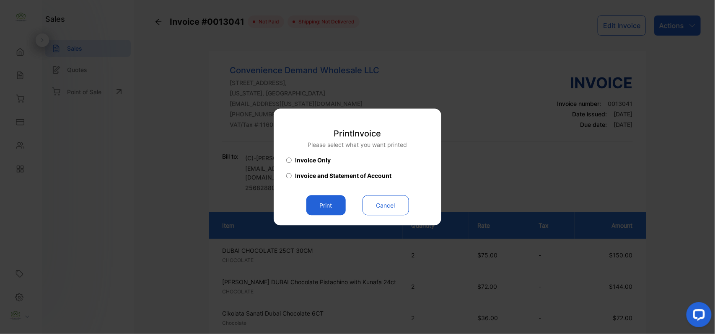
click at [330, 204] on button "Print" at bounding box center [325, 206] width 39 height 20
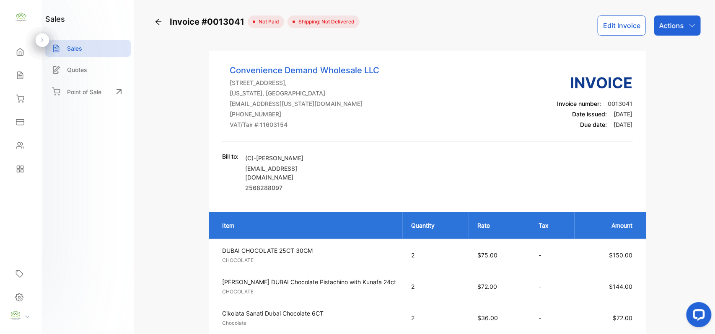
click at [692, 24] on icon "button" at bounding box center [692, 25] width 7 height 7
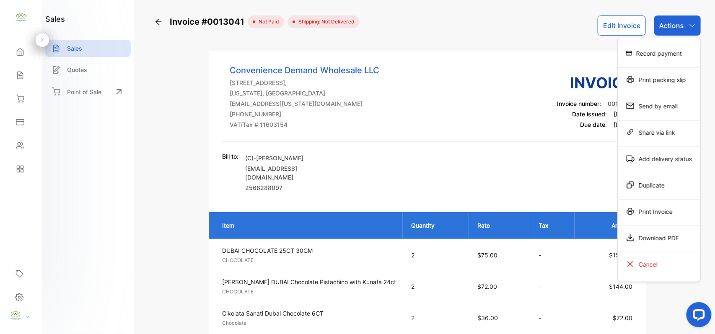
click at [666, 56] on div "Record payment" at bounding box center [658, 53] width 83 height 17
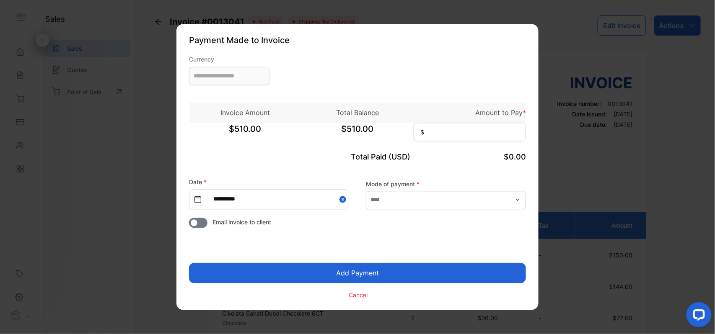
type input "**********"
click at [438, 133] on input at bounding box center [469, 132] width 112 height 18
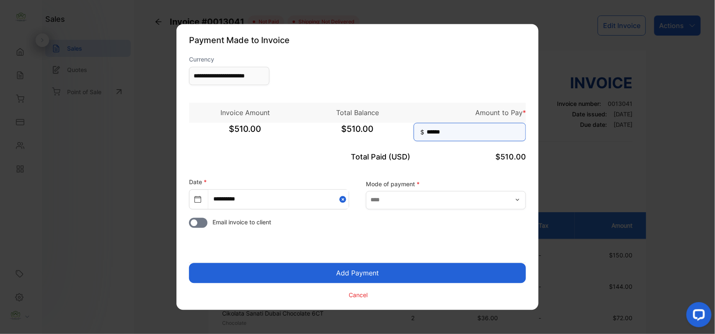
type input "******"
click at [369, 274] on button "Add Payment" at bounding box center [357, 273] width 337 height 20
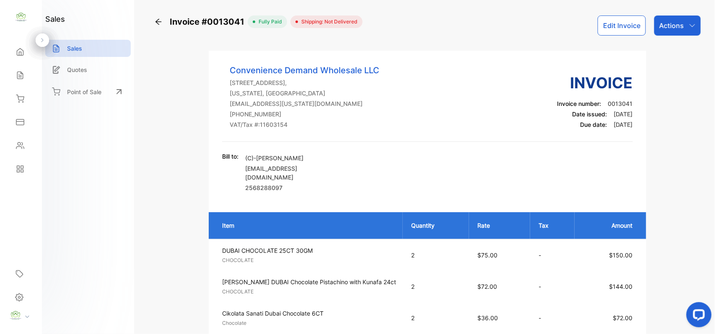
click at [20, 143] on icon at bounding box center [20, 146] width 8 height 6
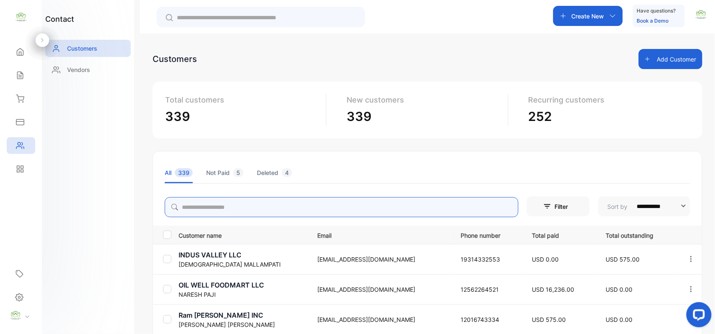
click at [262, 209] on input "search" at bounding box center [342, 207] width 354 height 20
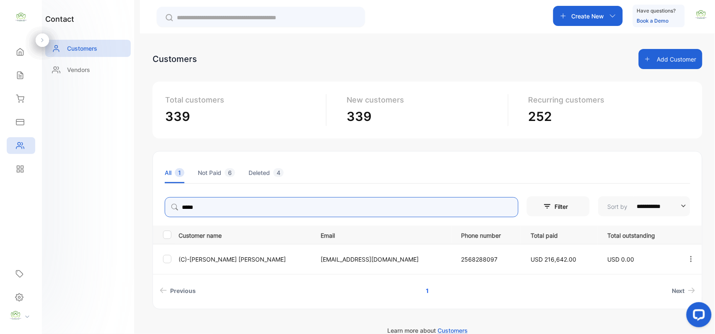
type input "*****"
